Goal: Transaction & Acquisition: Download file/media

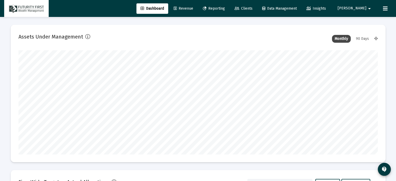
scroll to position [104, 194]
type input "[DATE]"
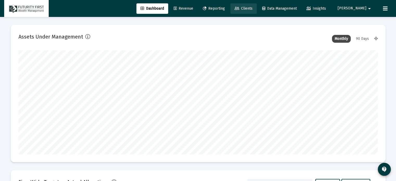
click at [253, 8] on span "Clients" at bounding box center [244, 8] width 18 height 4
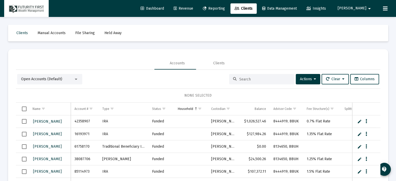
click at [249, 77] on input at bounding box center [264, 79] width 51 height 4
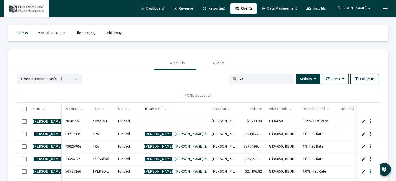
type input "k"
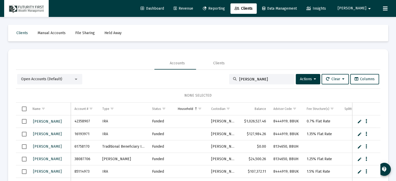
type input "[PERSON_NAME]"
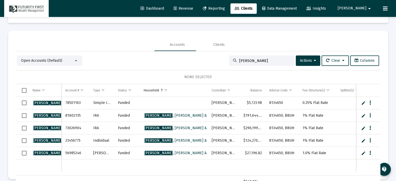
scroll to position [24, 0]
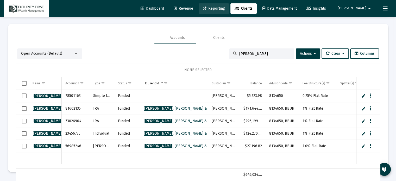
click at [225, 7] on span "Reporting" at bounding box center [214, 8] width 22 height 4
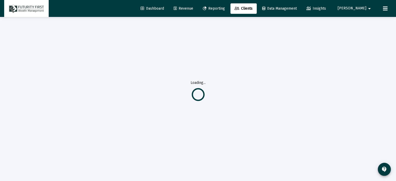
scroll to position [0, 0]
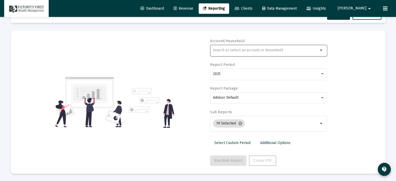
click at [246, 51] on input "text" at bounding box center [266, 50] width 106 height 4
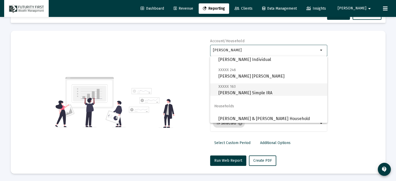
scroll to position [54, 0]
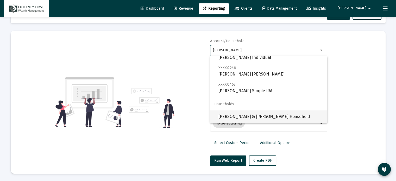
click at [272, 116] on span "[PERSON_NAME] & [PERSON_NAME] Household" at bounding box center [271, 116] width 105 height 13
type input "[PERSON_NAME] & [PERSON_NAME] Household"
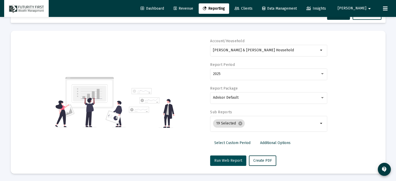
click at [226, 160] on span "Run Web Report" at bounding box center [228, 160] width 28 height 4
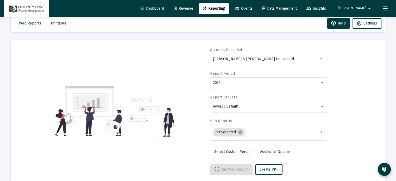
scroll to position [18, 0]
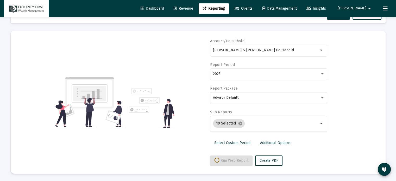
select select "View all"
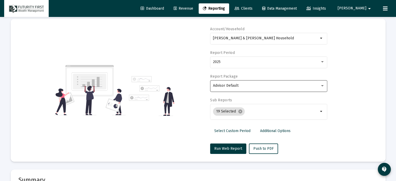
scroll to position [52, 0]
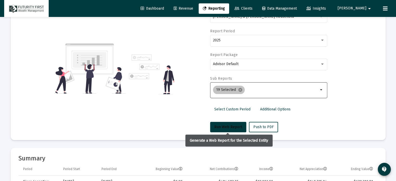
click at [233, 128] on span "Run Web Report" at bounding box center [228, 127] width 28 height 4
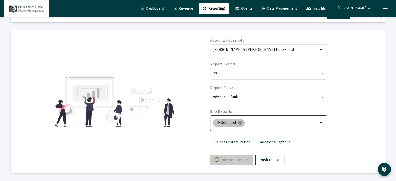
scroll to position [18, 0]
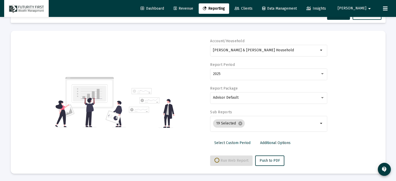
select select "View all"
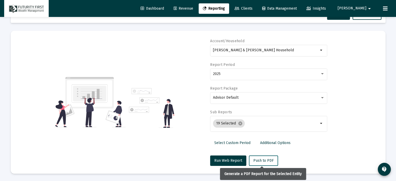
scroll to position [52, 0]
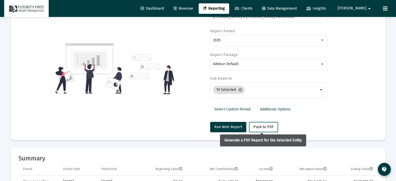
click at [264, 126] on span "Push to PDF" at bounding box center [264, 127] width 20 height 4
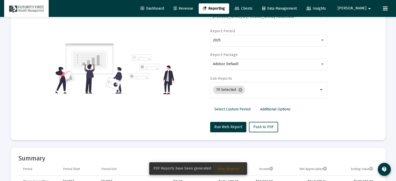
click at [230, 167] on button "View Reports" at bounding box center [228, 168] width 30 height 9
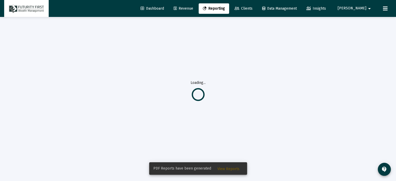
scroll to position [17, 0]
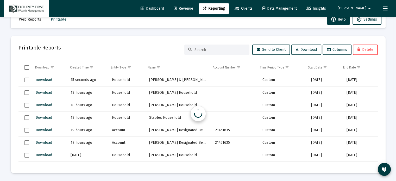
scroll to position [14, 0]
click at [43, 78] on span "Download" at bounding box center [44, 80] width 16 height 4
